Goal: Task Accomplishment & Management: Complete application form

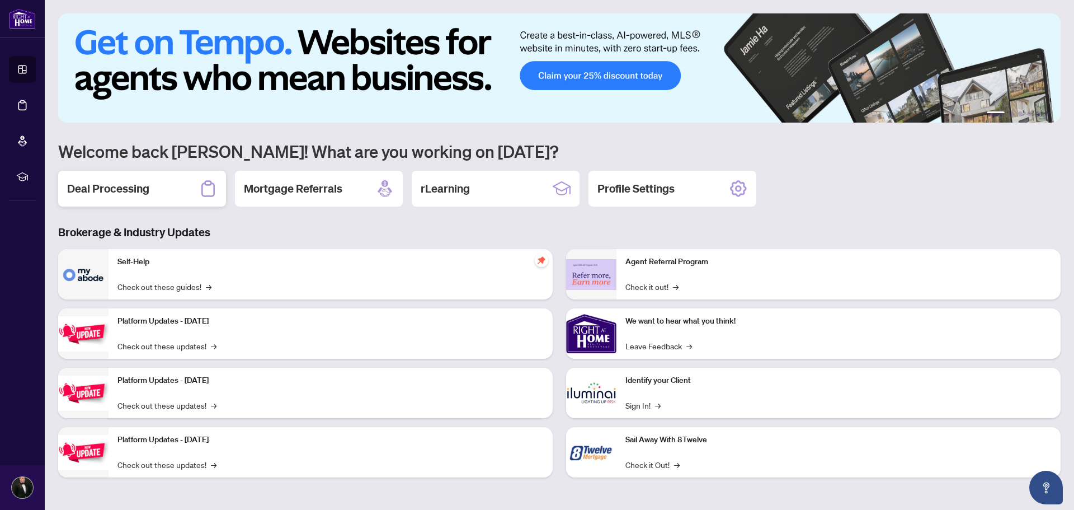
click at [202, 178] on div "Deal Processing" at bounding box center [142, 189] width 168 height 36
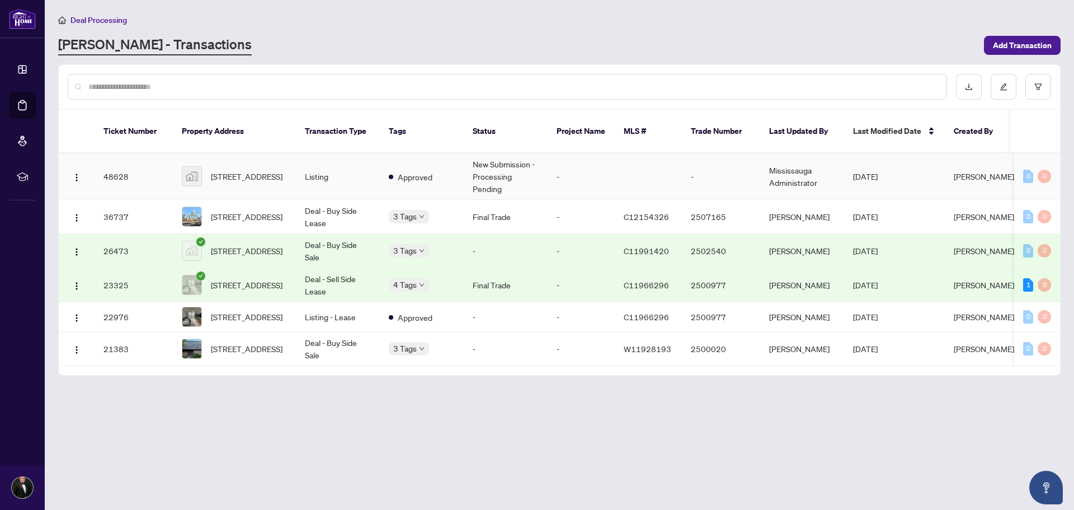
click at [519, 162] on td "New Submission - Processing Pending" at bounding box center [506, 176] width 84 height 46
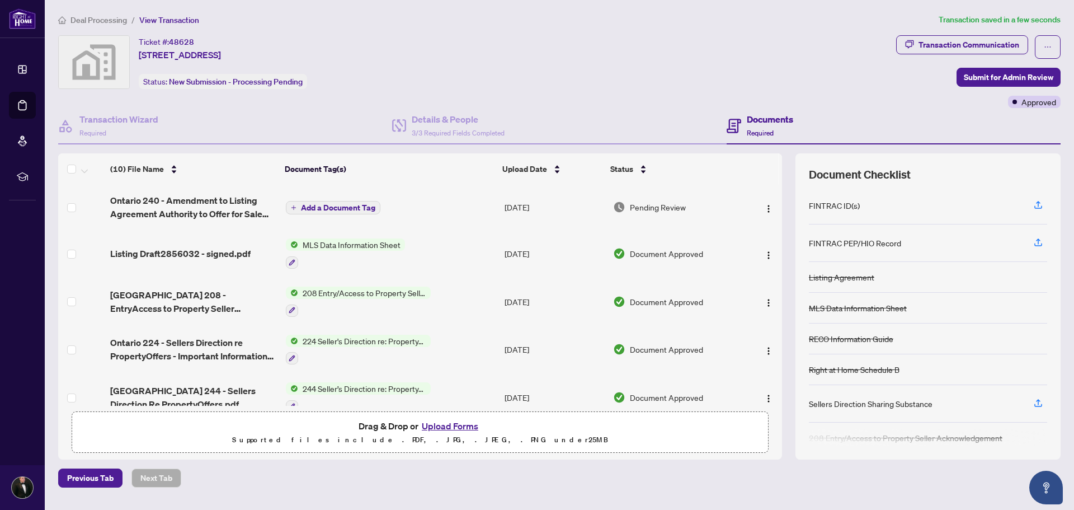
click at [338, 204] on span "Add a Document Tag" at bounding box center [338, 208] width 74 height 8
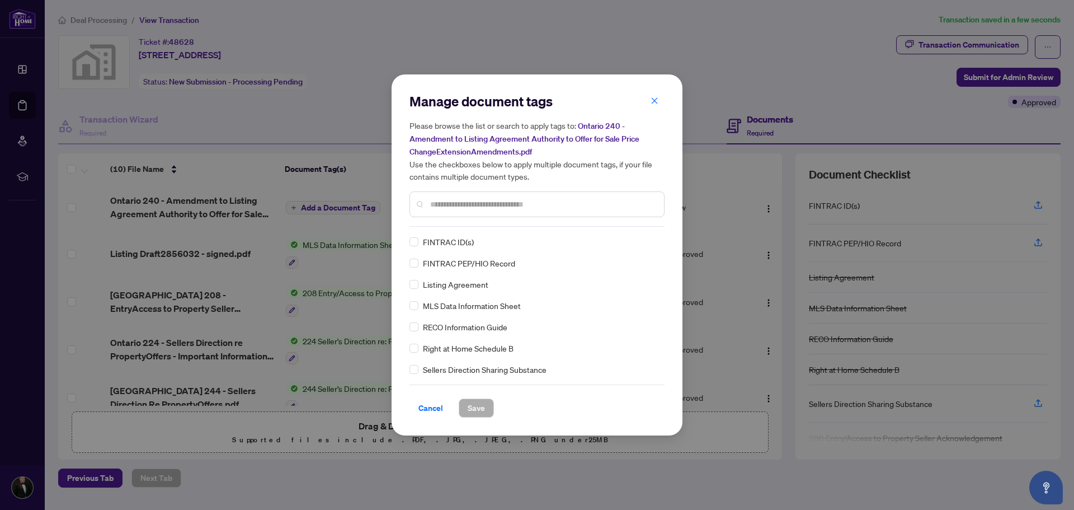
click at [454, 206] on input "text" at bounding box center [542, 204] width 225 height 12
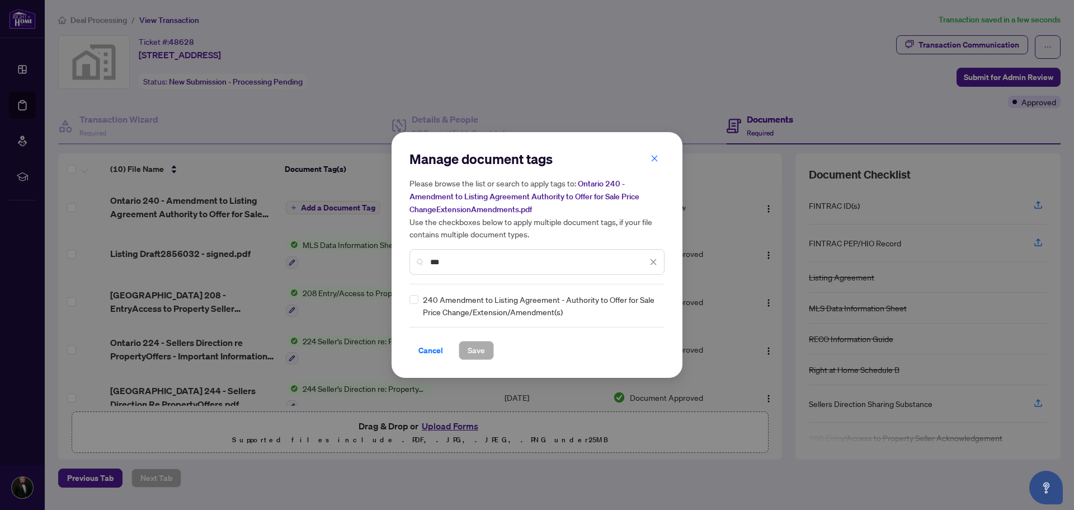
type input "***"
click at [481, 351] on span "Save" at bounding box center [476, 350] width 17 height 18
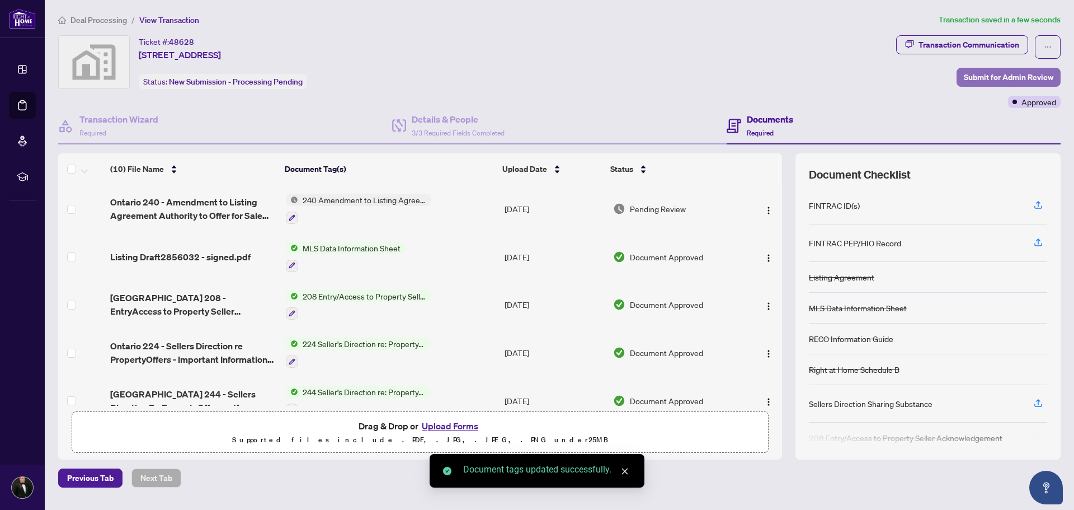
click at [1005, 77] on span "Submit for Admin Review" at bounding box center [1009, 77] width 90 height 18
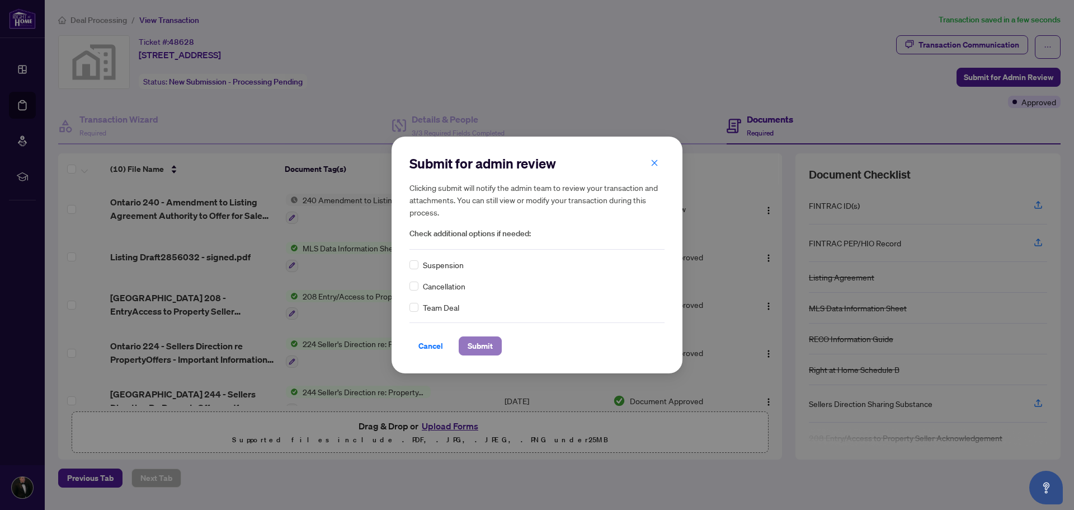
click at [483, 349] on span "Submit" at bounding box center [480, 346] width 25 height 18
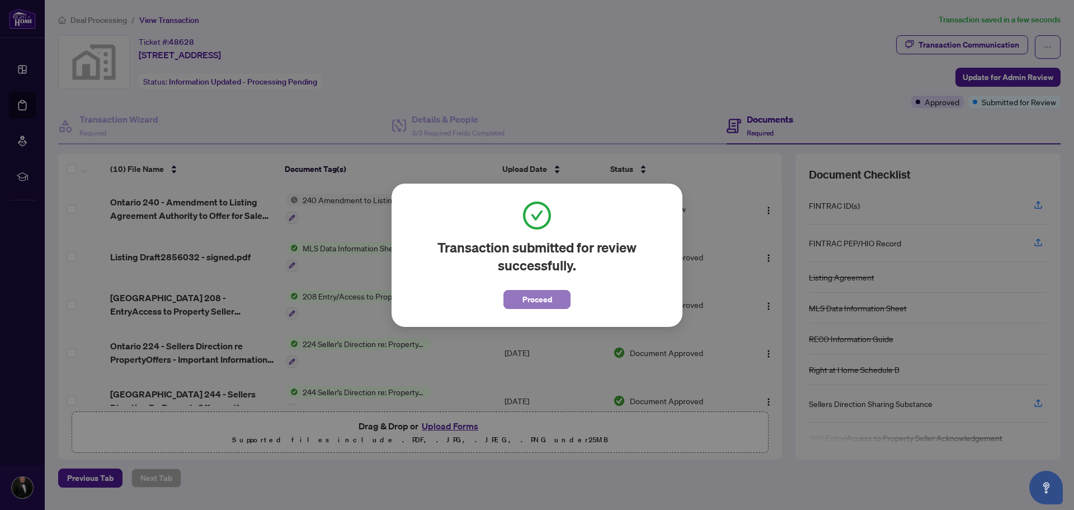
click at [529, 305] on span "Proceed" at bounding box center [538, 299] width 30 height 18
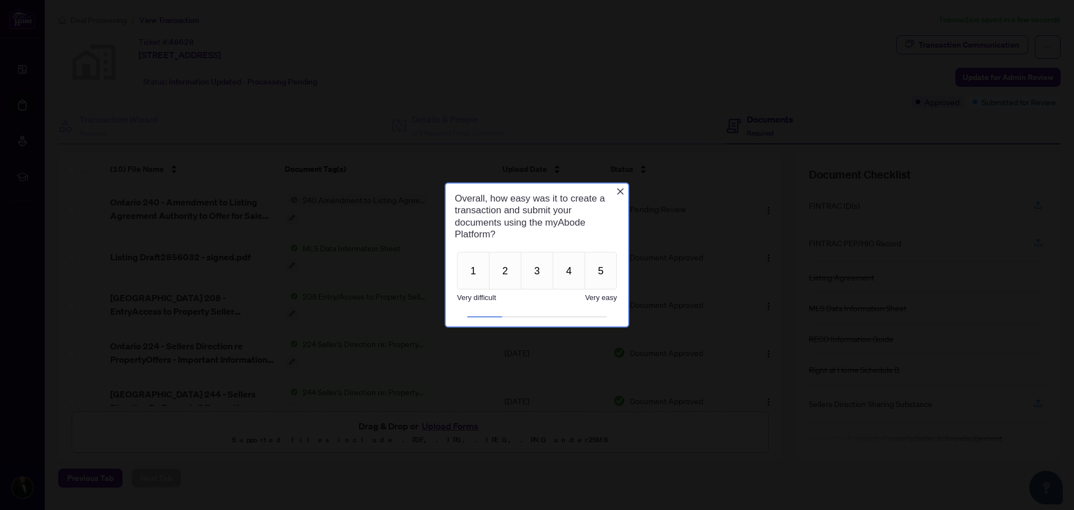
click at [617, 191] on icon "Close button" at bounding box center [620, 191] width 9 height 9
